Goal: Information Seeking & Learning: Understand process/instructions

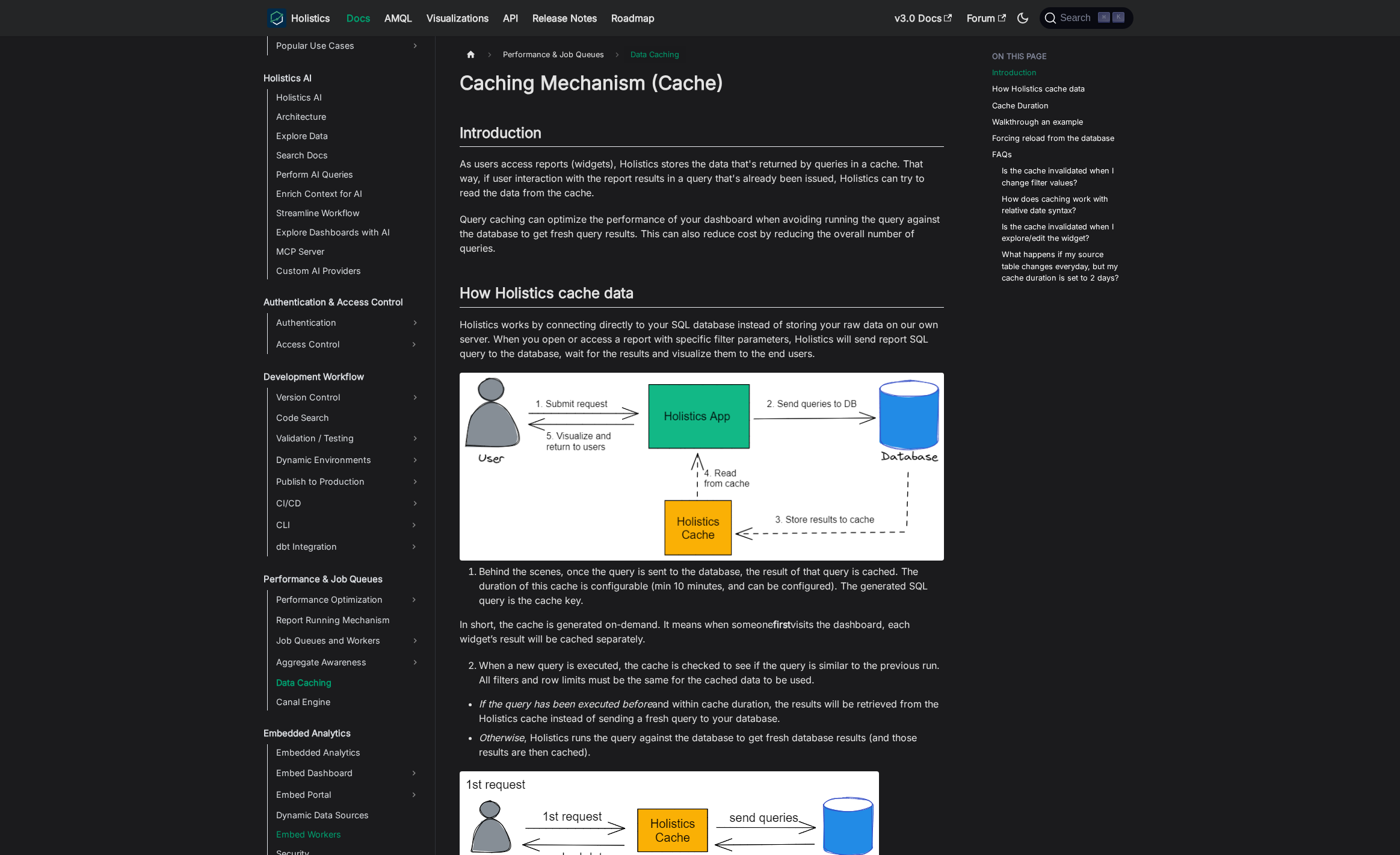
scroll to position [588, 0]
click at [1080, 24] on button "Search ⌘ K" at bounding box center [1086, 18] width 93 height 21
click at [508, 20] on link "API" at bounding box center [511, 18] width 30 height 19
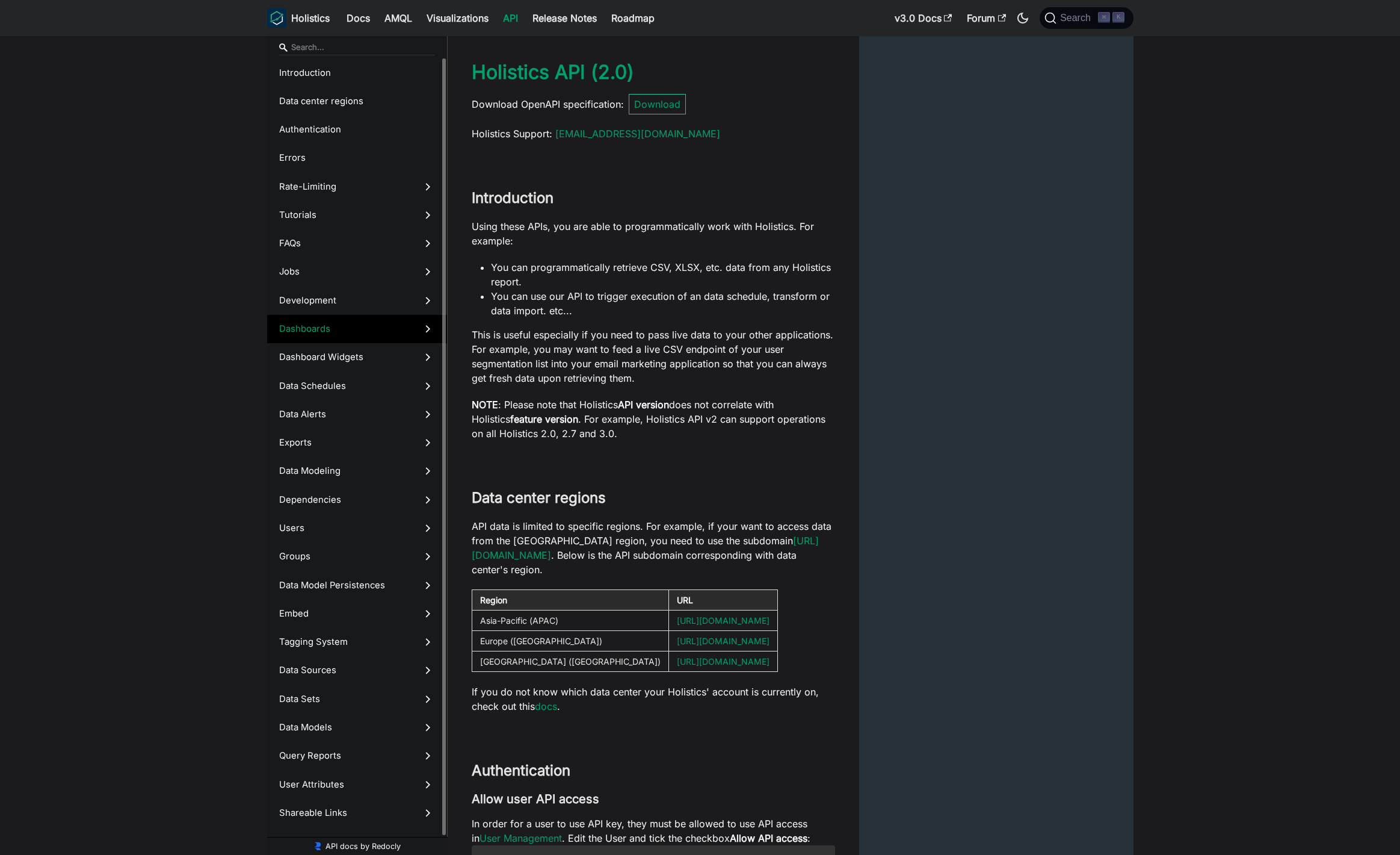
click at [333, 331] on span "Dashboards" at bounding box center [346, 329] width 133 height 13
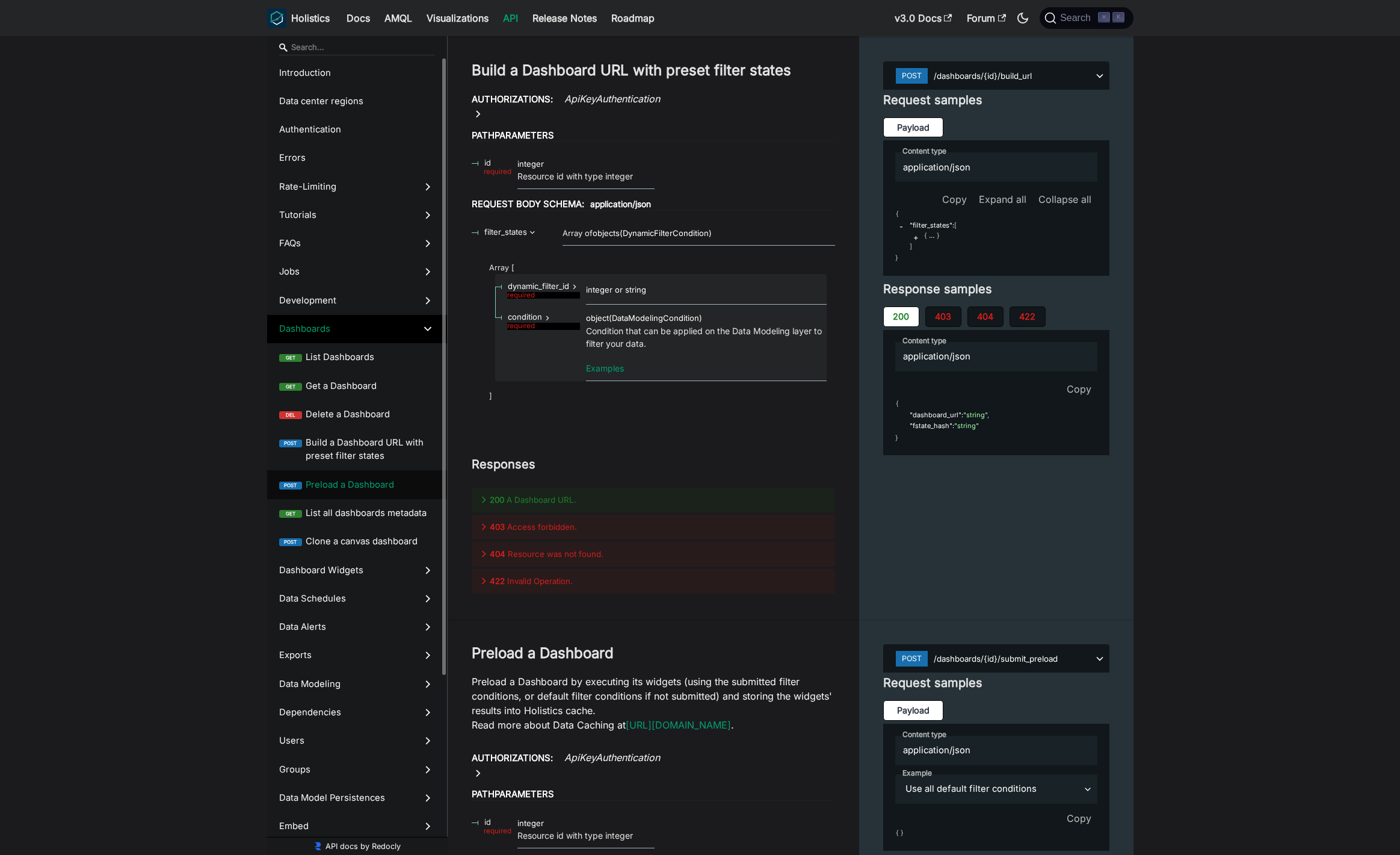
click at [356, 481] on span "Preload a Dashboard" at bounding box center [370, 485] width 129 height 13
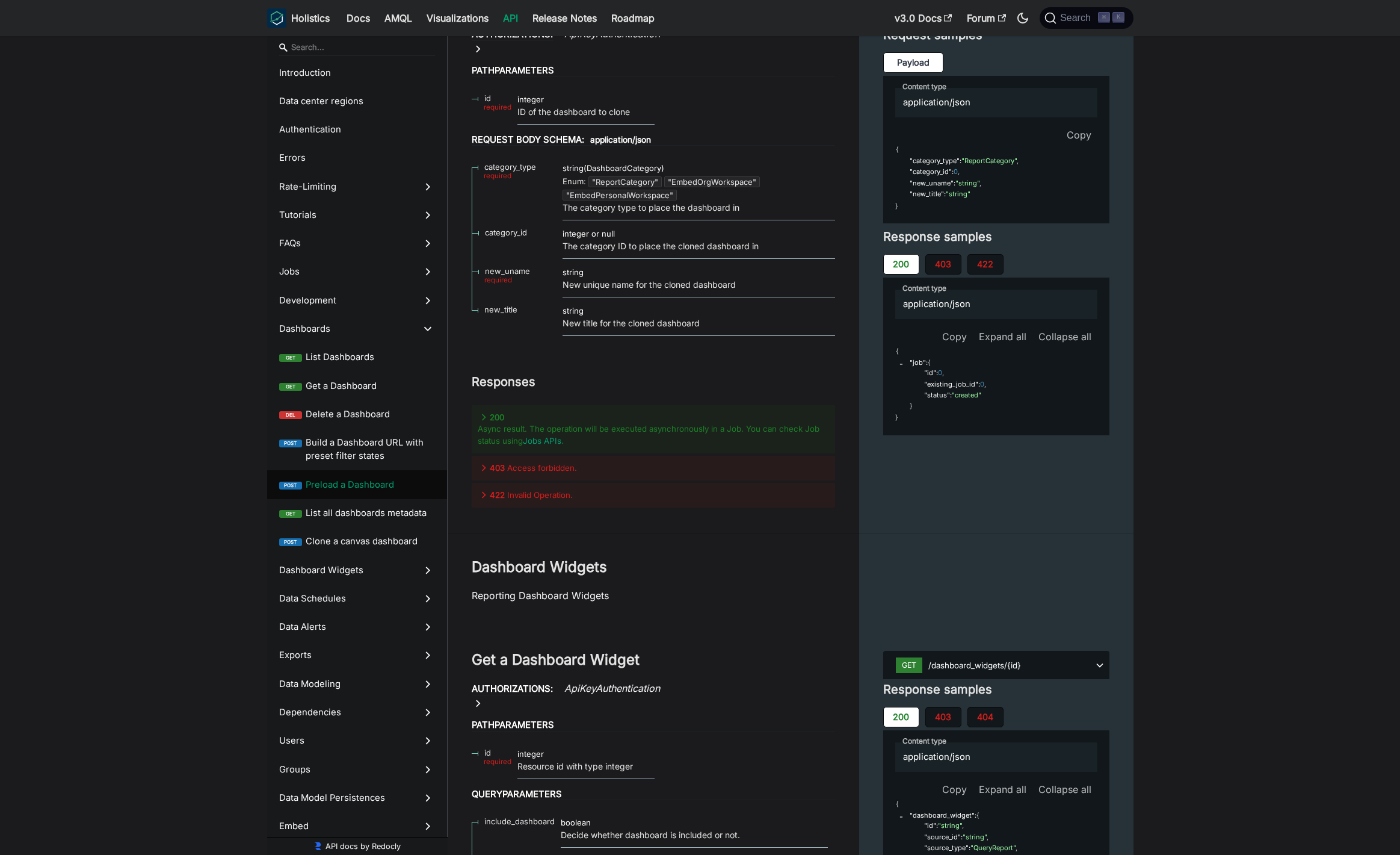
scroll to position [23922, 0]
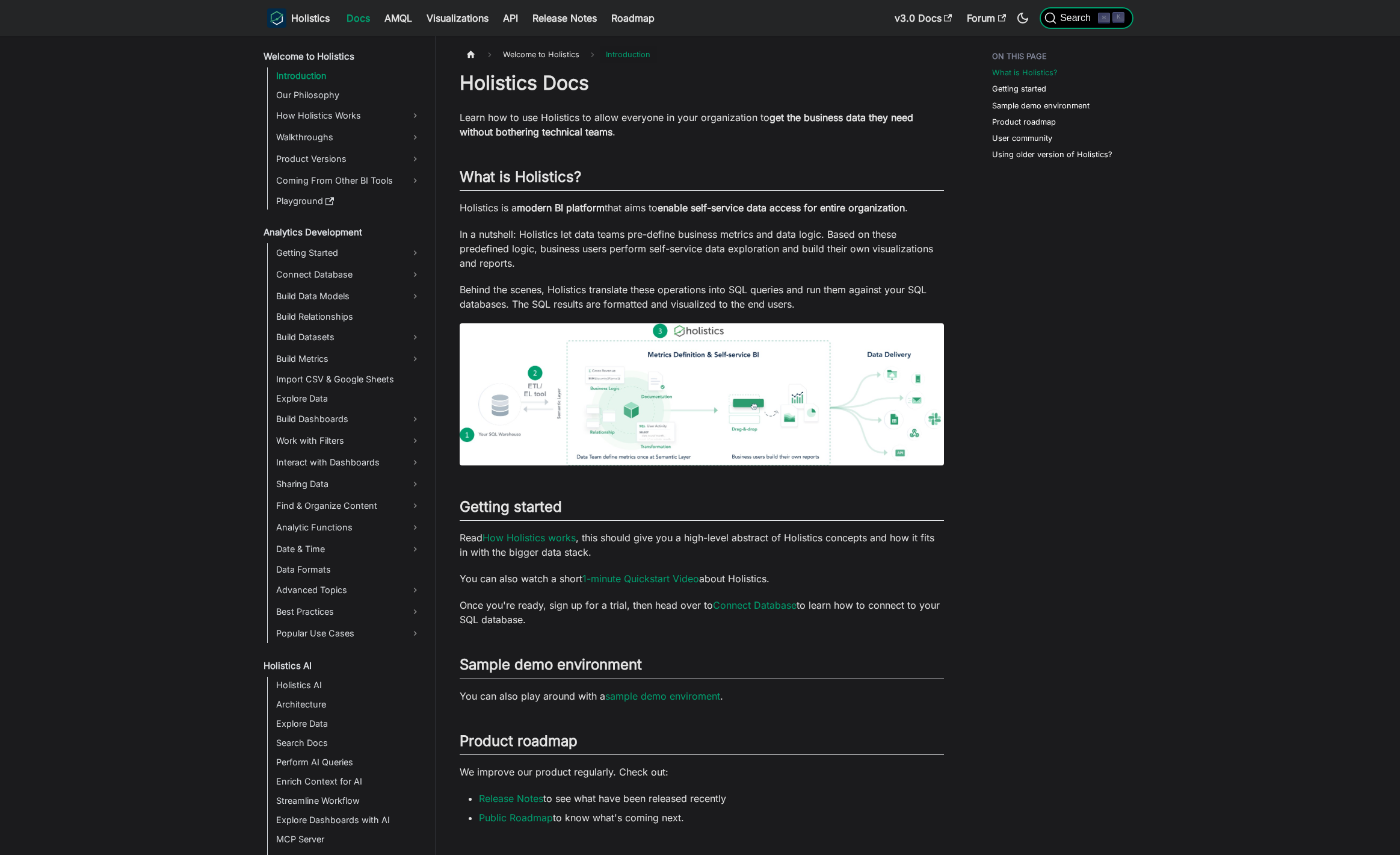
click at [1075, 18] on span "Search" at bounding box center [1077, 18] width 41 height 11
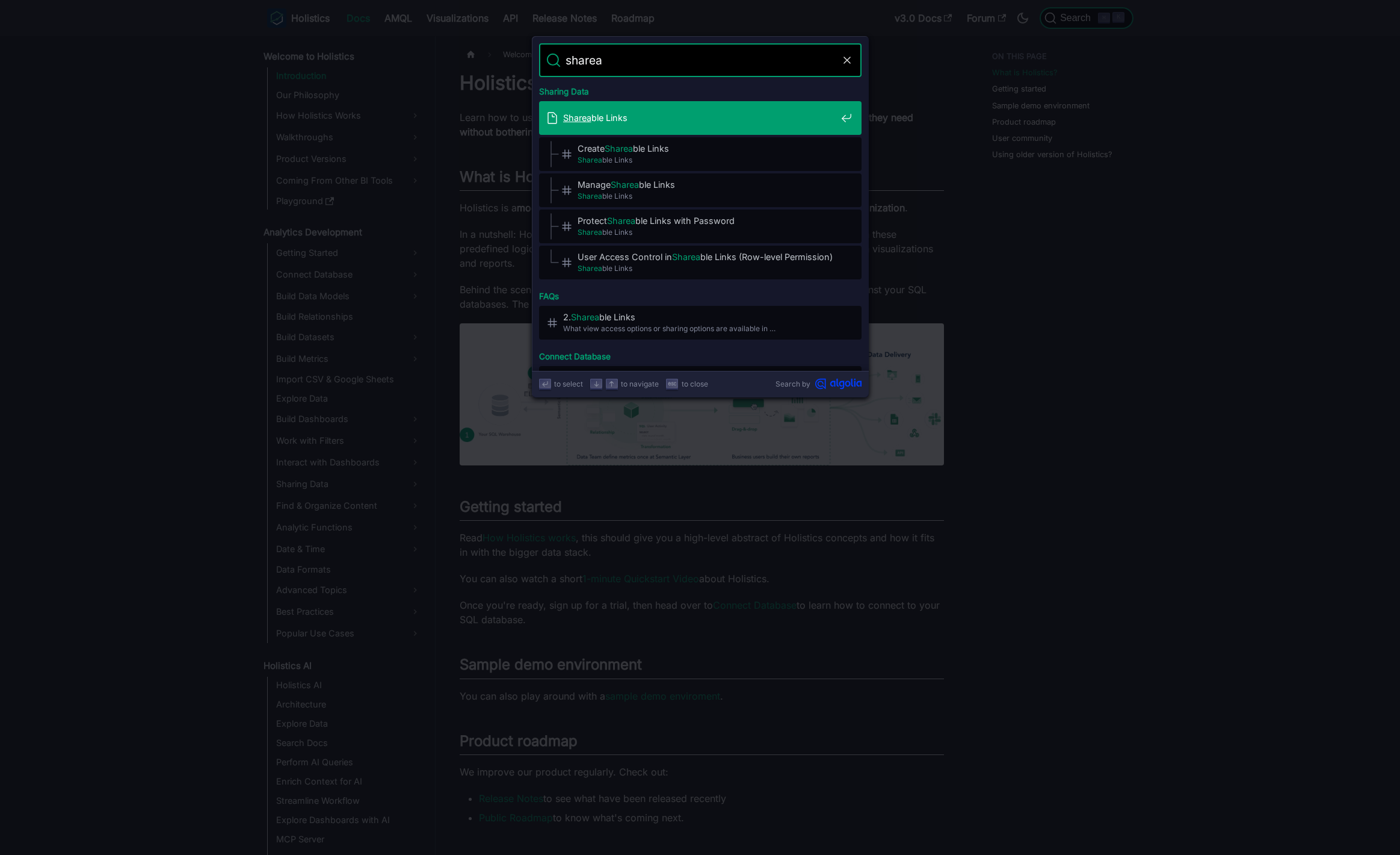
type input "shareab"
